Goal: Task Accomplishment & Management: Manage account settings

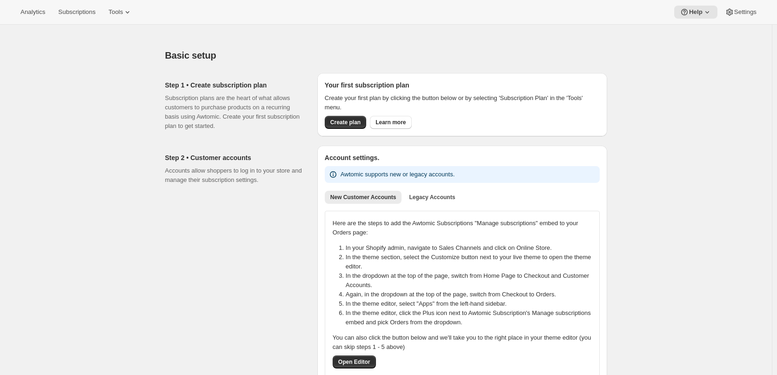
click at [221, 240] on div "Step 2 • Customer accounts Accounts allow shoppers to log in to your store and …" at bounding box center [237, 265] width 145 height 238
click at [346, 118] on button "Create plan" at bounding box center [345, 122] width 41 height 13
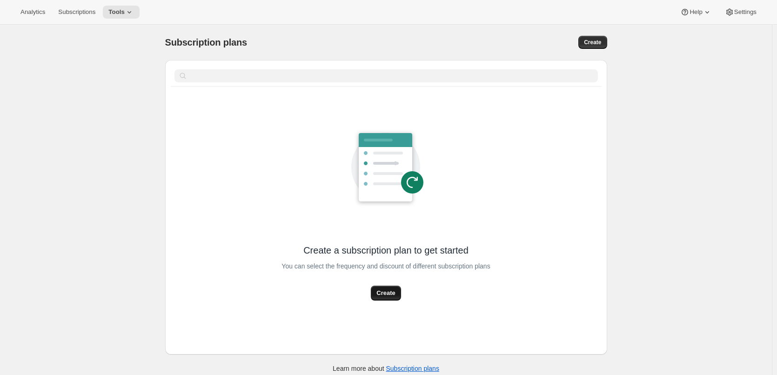
click at [394, 291] on span "Create" at bounding box center [386, 293] width 19 height 9
select select "WEEK"
select select "MONTH"
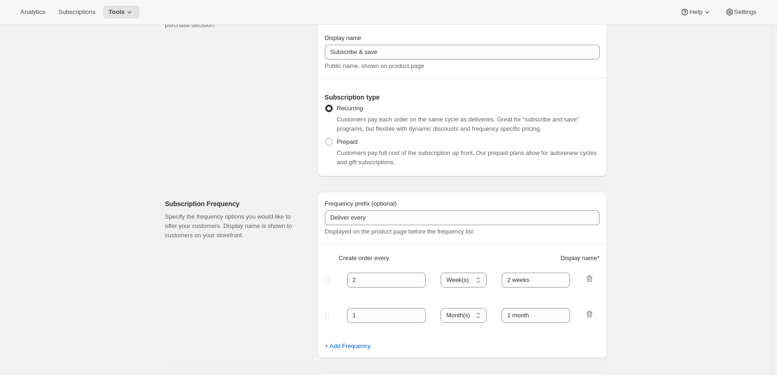
scroll to position [140, 0]
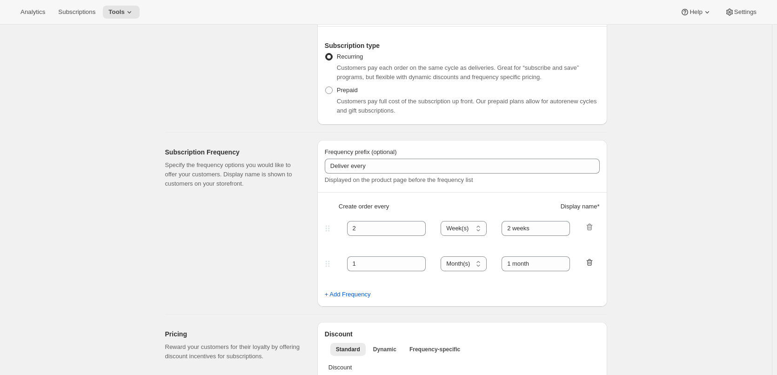
click at [591, 265] on icon "button" at bounding box center [589, 262] width 9 height 9
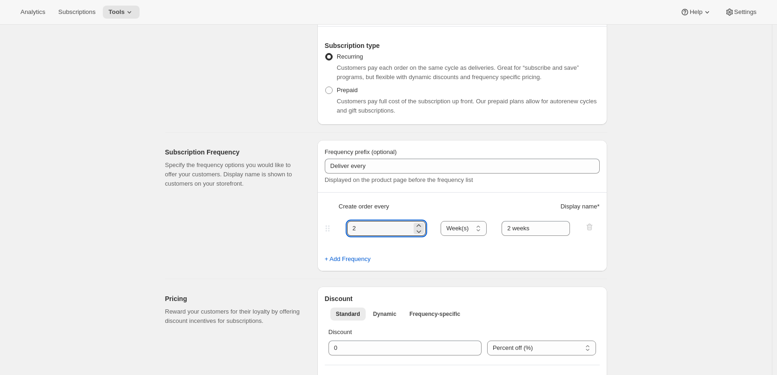
drag, startPoint x: 351, startPoint y: 230, endPoint x: 341, endPoint y: 230, distance: 10.2
click at [341, 230] on div "2 Day(s) Week(s) Month(s) Year(s) Week(s) 2 weeks" at bounding box center [458, 228] width 271 height 15
type input "1"
click at [481, 228] on select "Day(s) Week(s) Month(s) Year(s)" at bounding box center [464, 228] width 46 height 15
select select "DAY"
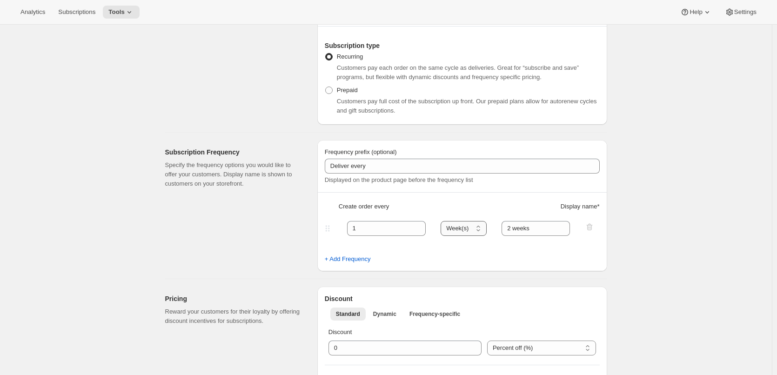
click at [444, 221] on select "Day(s) Week(s) Month(s) Year(s)" at bounding box center [464, 228] width 46 height 15
drag, startPoint x: 531, startPoint y: 228, endPoint x: 481, endPoint y: 228, distance: 50.3
click at [481, 228] on div "1 Day(s) Week(s) Month(s) Year(s) Day(s) 2 weeks" at bounding box center [458, 228] width 271 height 15
type input "1 day"
click at [493, 244] on fieldset "1 Day(s) Week(s) Month(s) Year(s) Day(s) 1 day" at bounding box center [462, 237] width 273 height 36
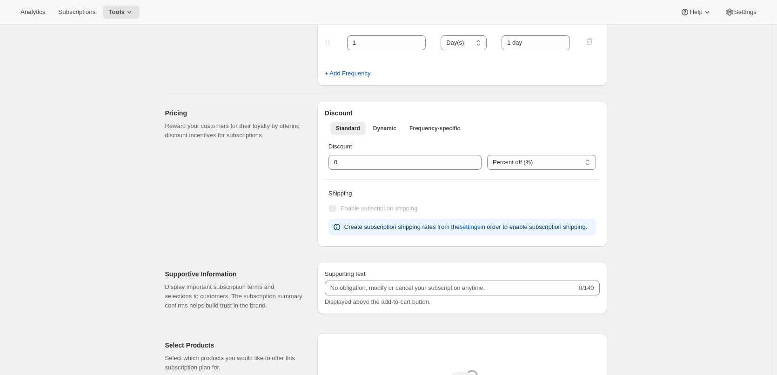
scroll to position [326, 0]
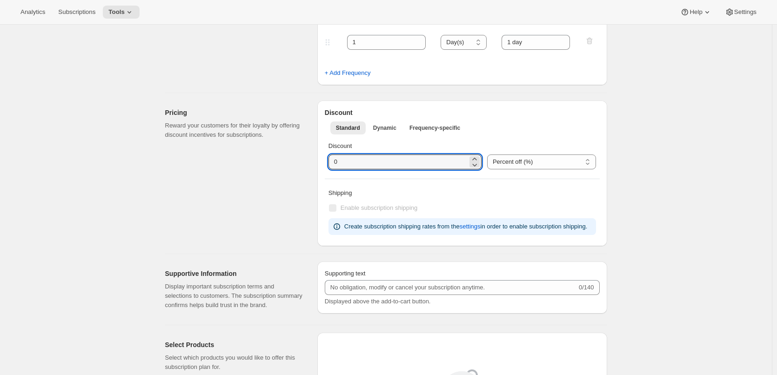
drag, startPoint x: 392, startPoint y: 163, endPoint x: 319, endPoint y: 167, distance: 72.3
click at [319, 167] on div "Discount Standard Dynamic Frequency-specific More views Standard Dynamic Freque…" at bounding box center [463, 174] width 290 height 146
type input "5"
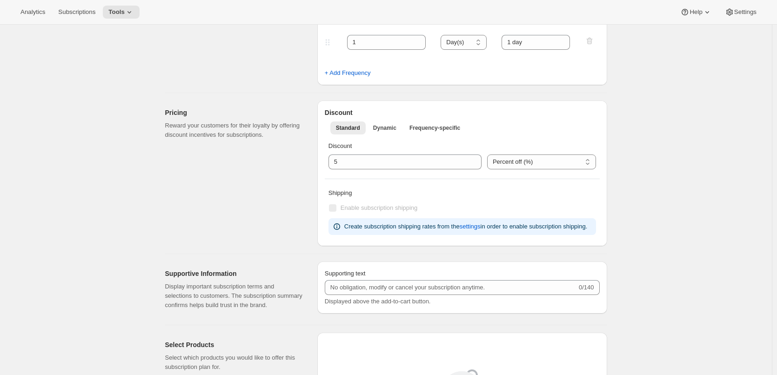
click at [400, 181] on div "Discount Standard Dynamic Frequency-specific More views Standard Dynamic Freque…" at bounding box center [463, 174] width 290 height 146
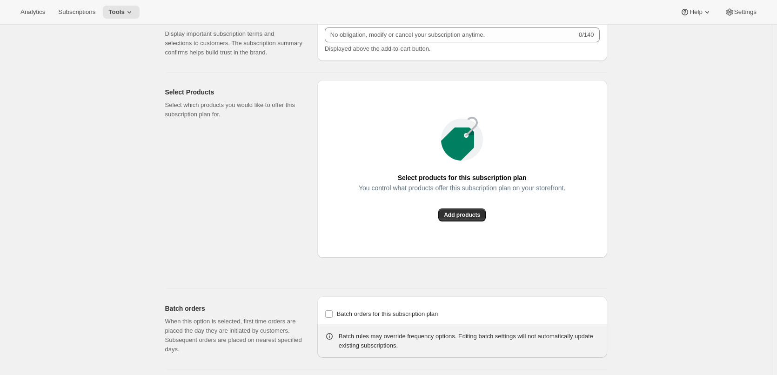
scroll to position [605, 0]
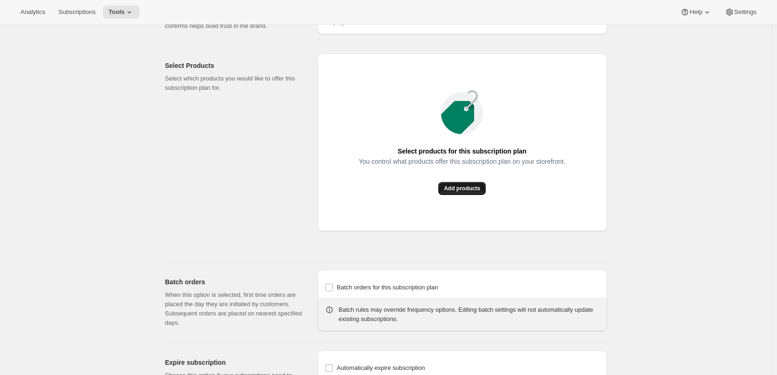
click at [446, 192] on button "Add products" at bounding box center [462, 188] width 47 height 13
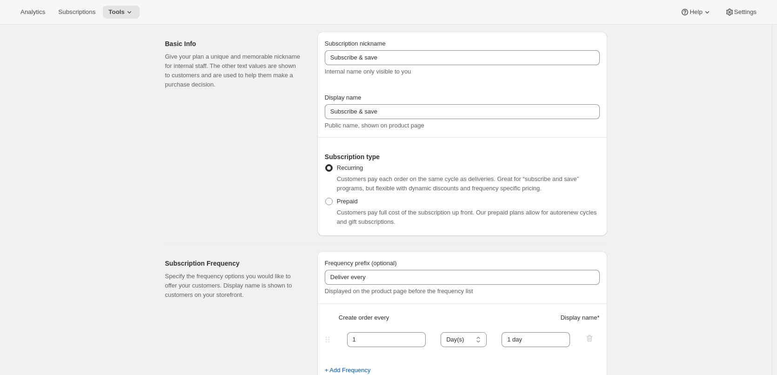
scroll to position [0, 0]
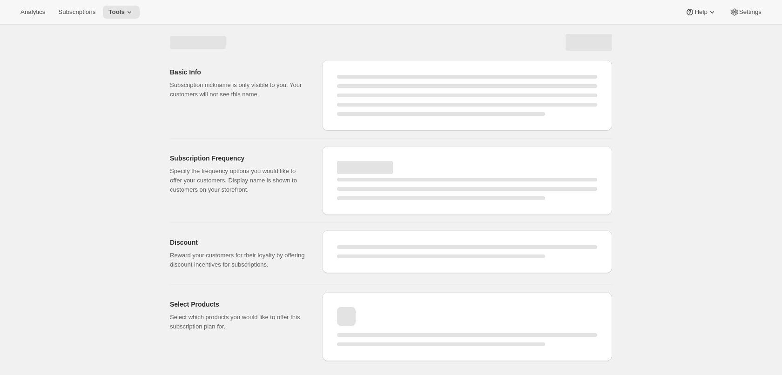
select select "WEEK"
select select "MONTH"
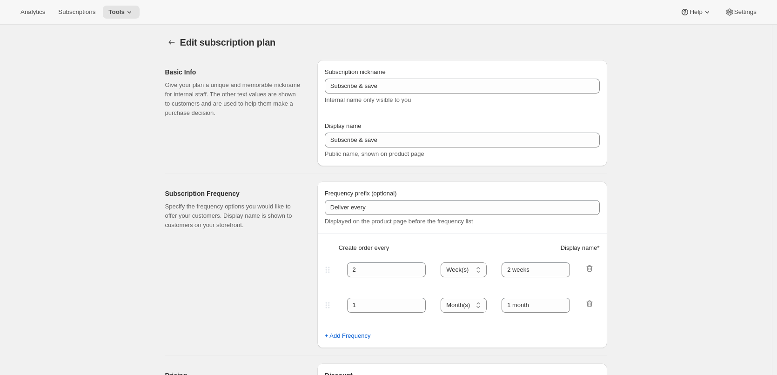
type input "1"
select select "DAY"
type input "1 day"
type input "5"
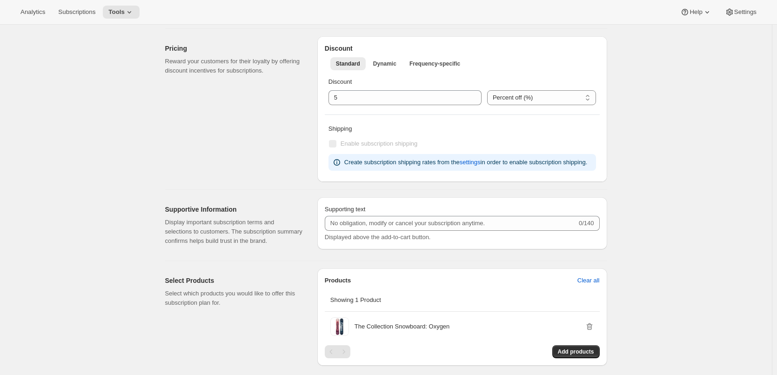
scroll to position [18, 0]
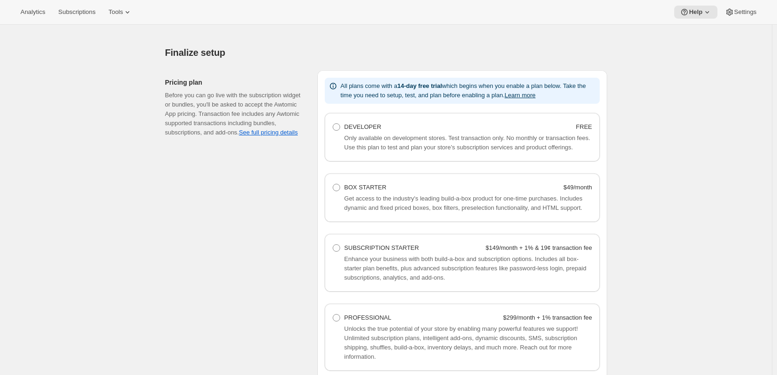
scroll to position [559, 0]
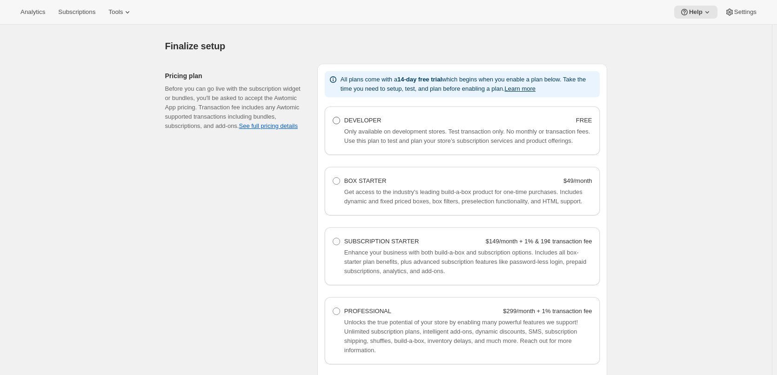
click at [338, 122] on span at bounding box center [336, 120] width 7 height 7
click at [333, 117] on Developer "DEVELOPER FREE" at bounding box center [333, 117] width 0 height 0
radio Developer "true"
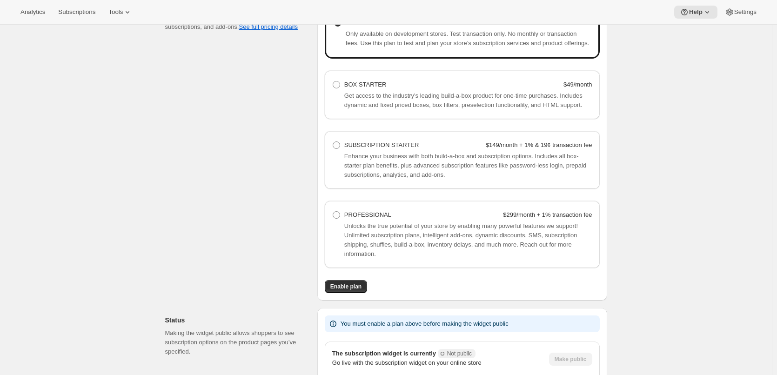
scroll to position [723, 0]
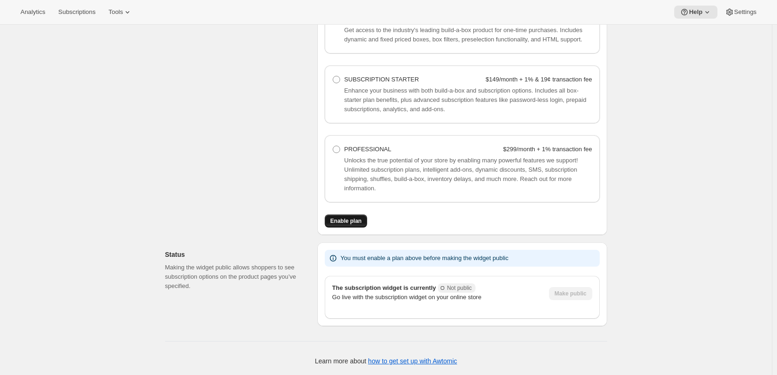
click at [353, 221] on span "Enable plan" at bounding box center [346, 220] width 31 height 7
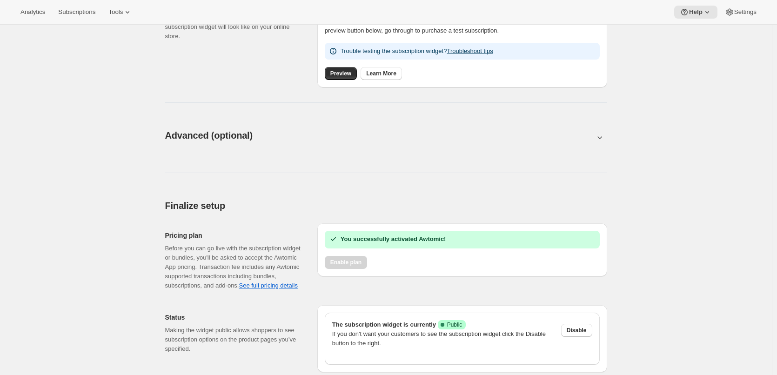
scroll to position [259, 0]
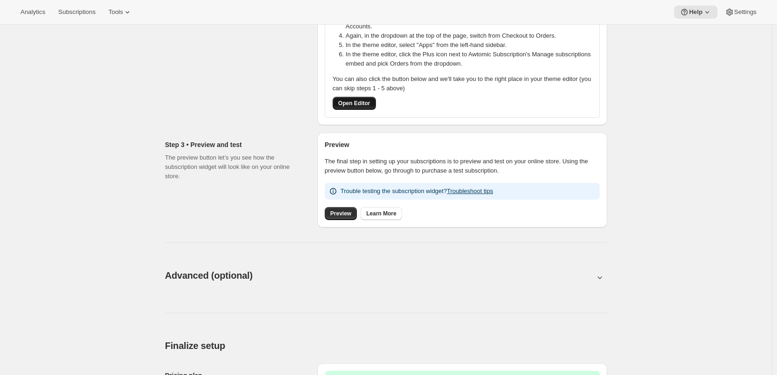
click at [362, 102] on span "Open Editor" at bounding box center [354, 103] width 32 height 7
click at [331, 212] on link "Preview" at bounding box center [341, 213] width 32 height 13
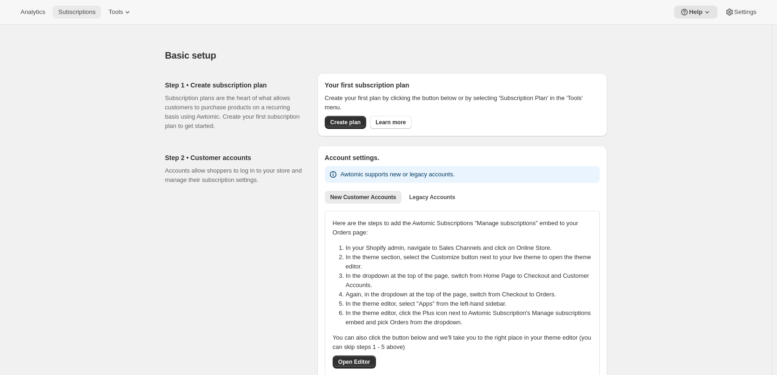
click at [82, 16] on button "Subscriptions" at bounding box center [77, 12] width 48 height 13
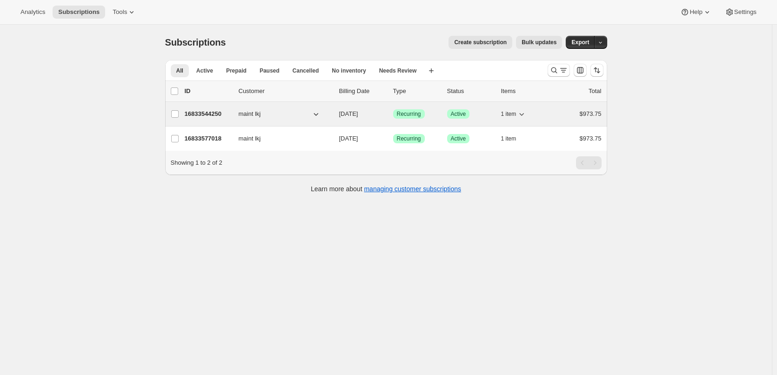
click at [208, 112] on p "16833544250" at bounding box center [208, 113] width 47 height 9
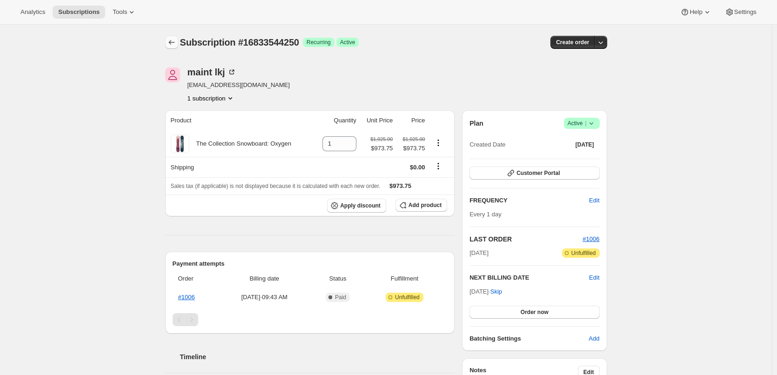
click at [173, 41] on icon "Subscriptions" at bounding box center [171, 42] width 9 height 9
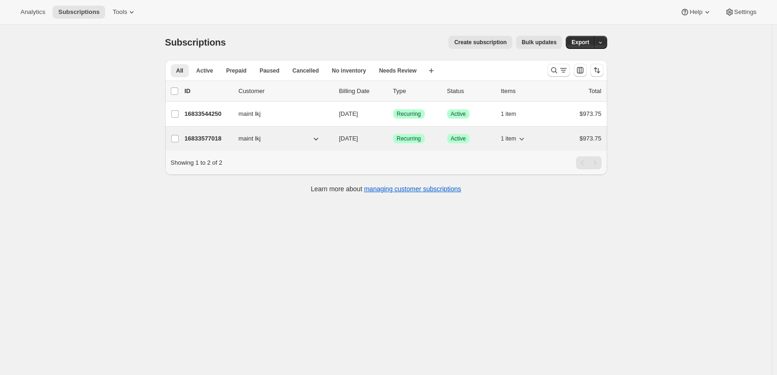
click at [202, 136] on p "16833577018" at bounding box center [208, 138] width 47 height 9
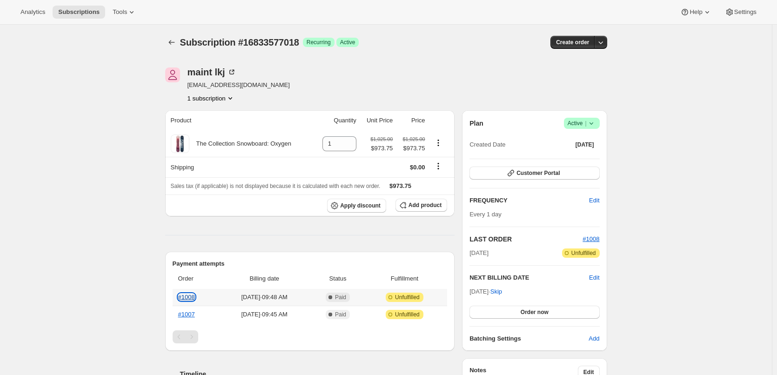
click at [191, 294] on link "#1008" at bounding box center [186, 297] width 17 height 7
